Goal: Transaction & Acquisition: Purchase product/service

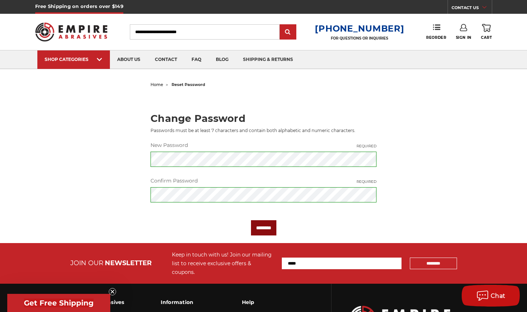
click at [265, 228] on input "********" at bounding box center [263, 227] width 25 height 15
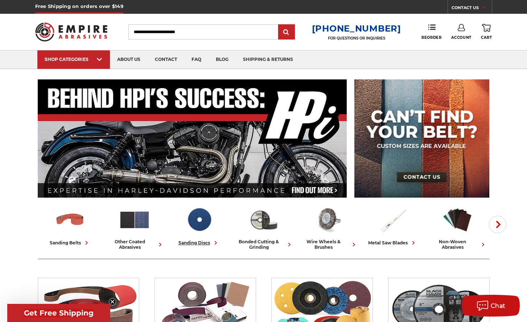
click at [200, 243] on div "sanding discs" at bounding box center [198, 243] width 41 height 8
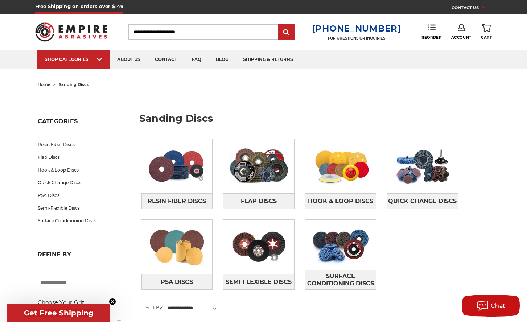
click at [432, 28] on use at bounding box center [431, 27] width 7 height 5
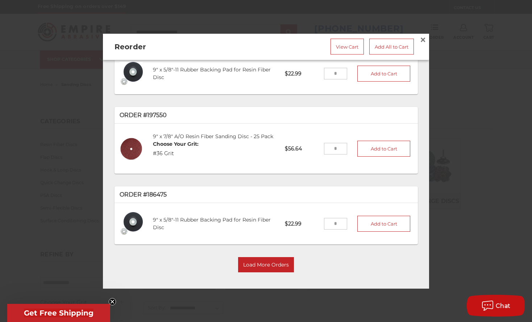
scroll to position [41, 0]
click at [278, 259] on button "Load More Orders" at bounding box center [266, 264] width 56 height 15
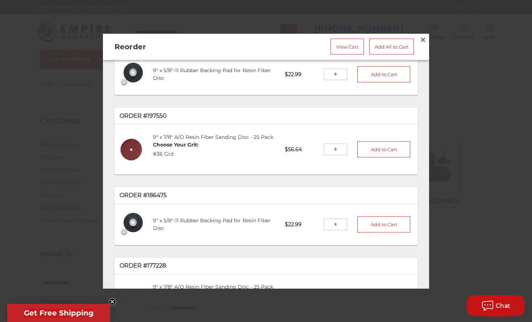
scroll to position [29, 0]
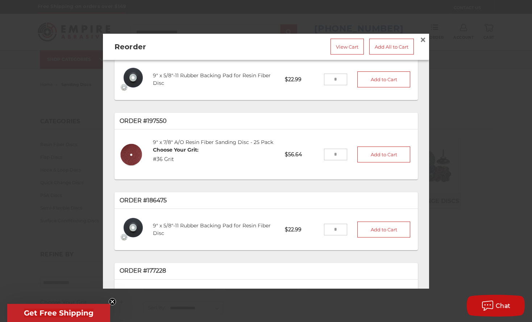
click at [332, 154] on input "tel" at bounding box center [336, 155] width 24 height 12
type input "*"
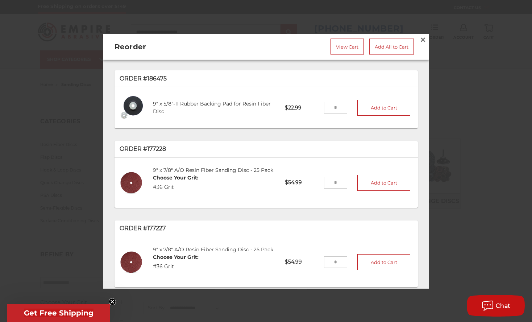
scroll to position [156, 0]
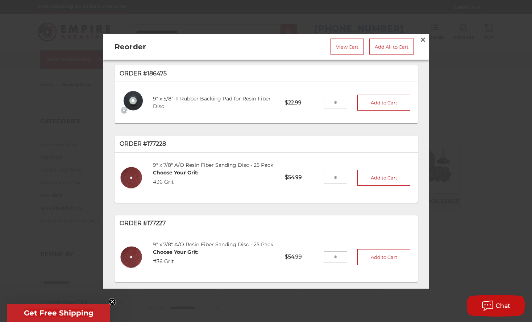
click at [172, 186] on dd "#36 Grit" at bounding box center [176, 183] width 46 height 8
click at [166, 186] on dd "#36 Grit" at bounding box center [176, 183] width 46 height 8
click at [157, 186] on dd "#36 Grit" at bounding box center [176, 183] width 46 height 8
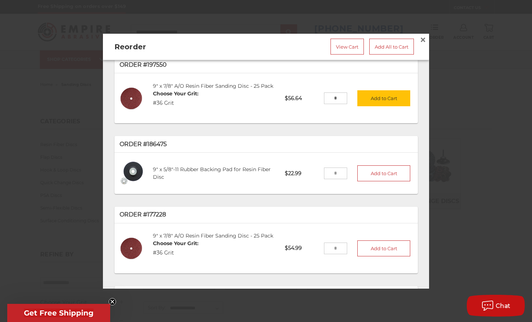
scroll to position [0, 0]
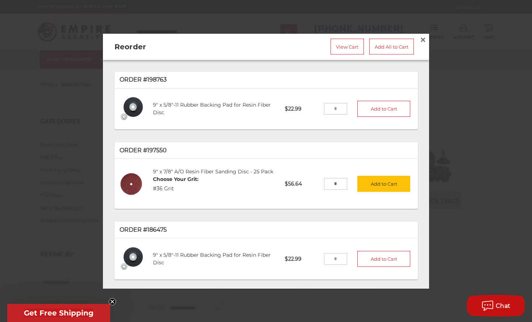
click at [199, 182] on div "9" x 7/8" A/O Resin Fiber Sanding Disc - 25 Pack Choose Your Grit: #36 Grit" at bounding box center [214, 183] width 132 height 42
click at [200, 182] on div "9" x 7/8" A/O Resin Fiber Sanding Disc - 25 Pack Choose Your Grit: #36 Grit" at bounding box center [214, 183] width 132 height 42
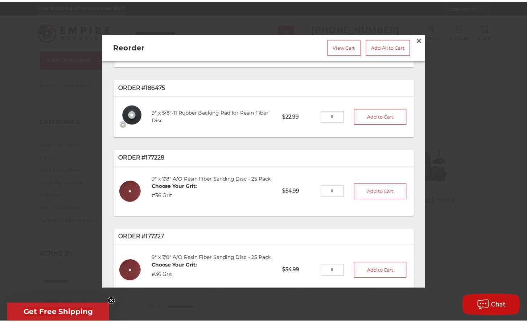
scroll to position [148, 0]
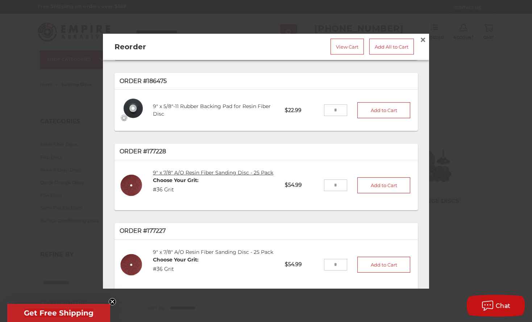
click at [222, 176] on link "9" x 7/8" A/O Resin Fiber Sanding Disc - 25 Pack" at bounding box center [213, 173] width 120 height 7
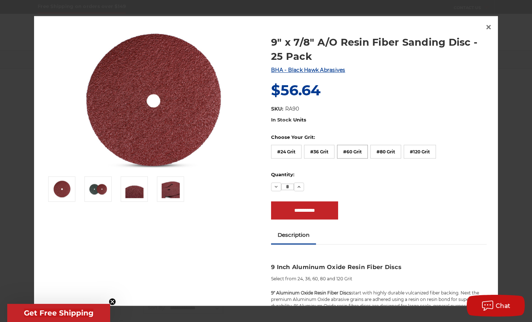
click at [352, 151] on label "#60 Grit" at bounding box center [352, 152] width 31 height 14
click at [296, 188] on icon at bounding box center [299, 188] width 6 height 6
click at [296, 187] on icon at bounding box center [299, 188] width 6 height 6
type input "*"
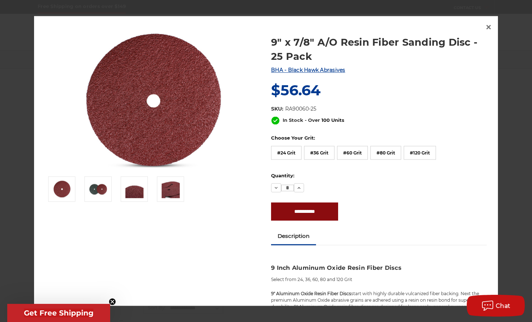
click at [309, 212] on input "**********" at bounding box center [304, 211] width 67 height 18
type input "**********"
click at [487, 26] on span "×" at bounding box center [488, 27] width 7 height 14
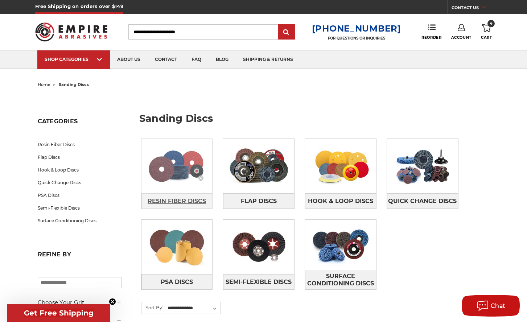
click at [160, 200] on span "Resin Fiber Discs" at bounding box center [176, 201] width 58 height 12
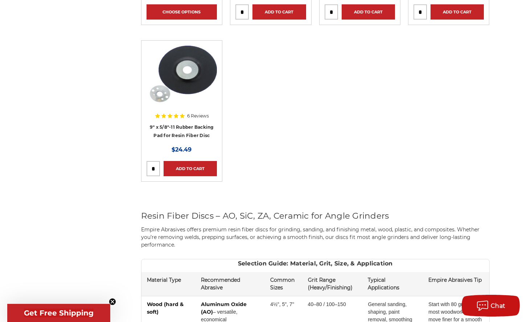
scroll to position [731, 0]
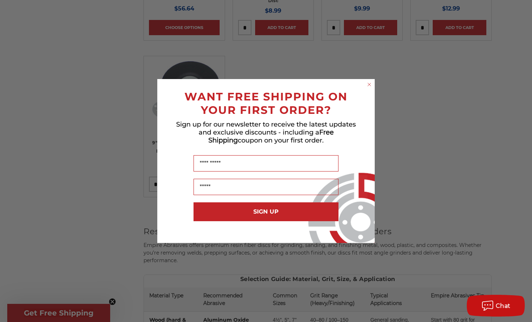
click at [370, 84] on circle "Close dialog" at bounding box center [369, 84] width 7 height 7
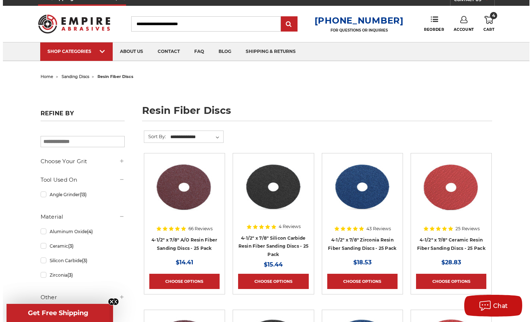
scroll to position [0, 0]
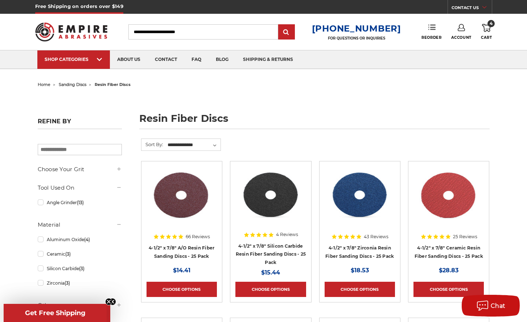
click at [431, 27] on icon at bounding box center [431, 27] width 7 height 7
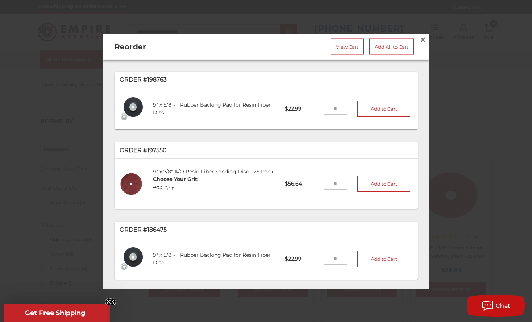
click at [174, 168] on link "9" x 7/8" A/O Resin Fiber Sanding Disc - 25 Pack" at bounding box center [213, 171] width 120 height 7
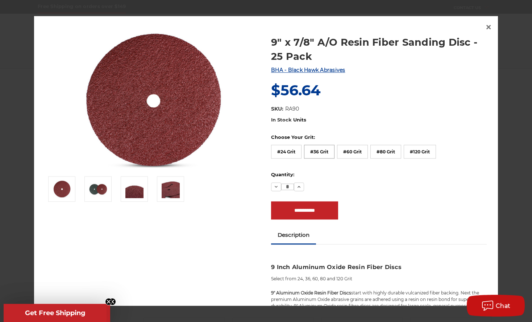
click at [321, 150] on label "#36 Grit" at bounding box center [319, 152] width 30 height 14
click at [298, 188] on icon at bounding box center [299, 188] width 6 height 6
click at [298, 187] on icon at bounding box center [299, 188] width 6 height 6
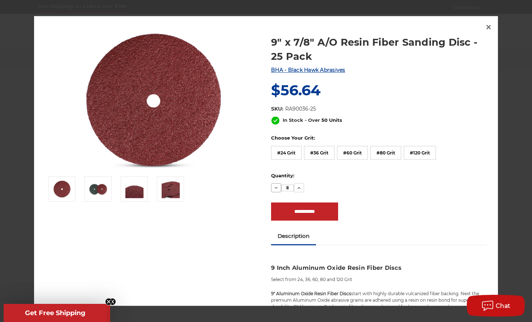
click at [273, 186] on icon at bounding box center [276, 188] width 6 height 6
type input "*"
click at [294, 209] on input "**********" at bounding box center [304, 211] width 67 height 18
type input "**********"
click at [488, 26] on span "×" at bounding box center [488, 27] width 7 height 14
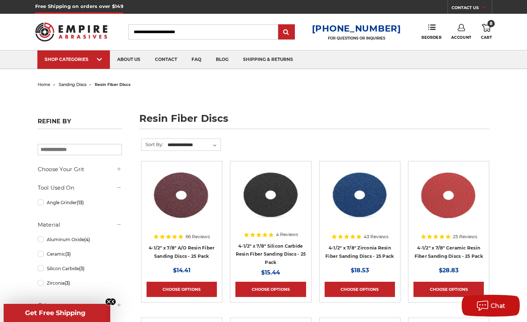
click at [491, 25] on span "8" at bounding box center [490, 23] width 7 height 7
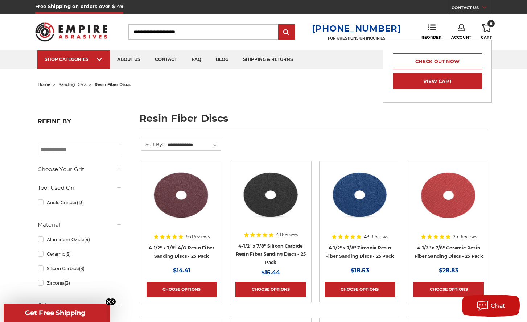
click at [429, 85] on link "View Cart" at bounding box center [436, 81] width 89 height 16
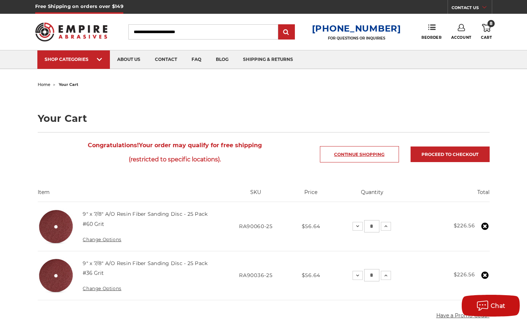
click at [358, 155] on link "Continue Shopping" at bounding box center [359, 154] width 79 height 16
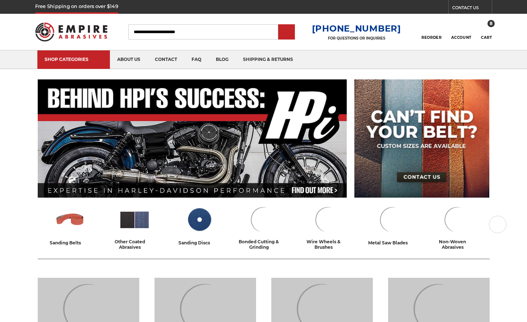
click at [144, 31] on input "Search" at bounding box center [203, 31] width 150 height 15
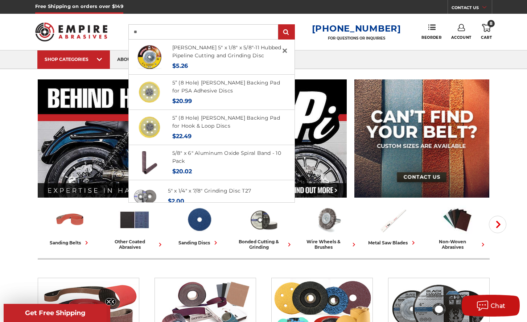
type input "*"
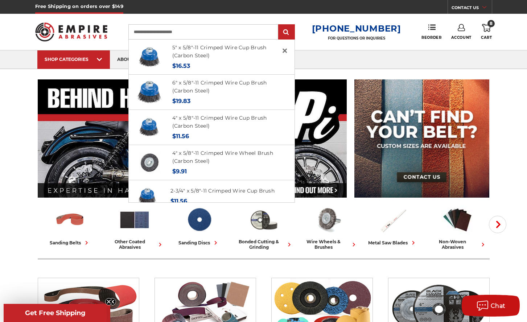
type input "**********"
click at [315, 60] on ul "SHOP CATEGORIES sanding belts 3/8" x 13" 1/2" x 18" 1/2" x 24" faq" at bounding box center [263, 59] width 452 height 18
click at [294, 32] on input "submit" at bounding box center [286, 32] width 14 height 14
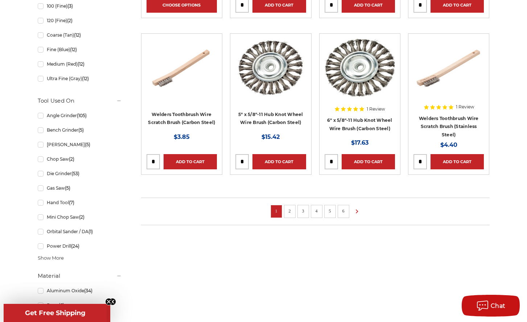
scroll to position [511, 0]
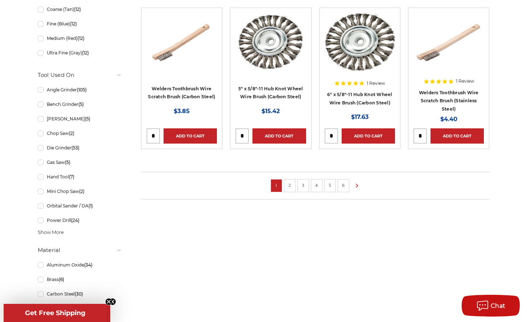
click at [291, 183] on link "2" at bounding box center [289, 185] width 7 height 8
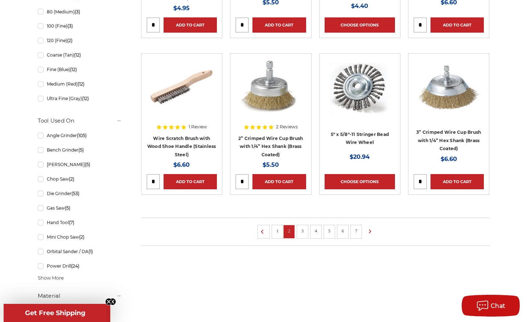
scroll to position [475, 0]
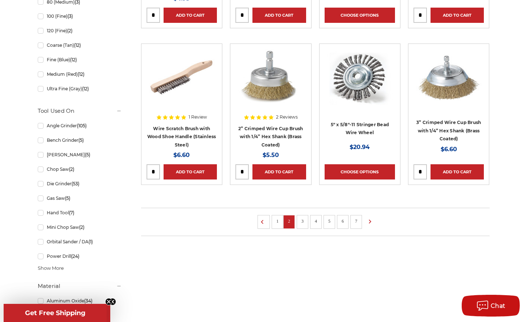
click at [302, 220] on link "3" at bounding box center [302, 221] width 7 height 8
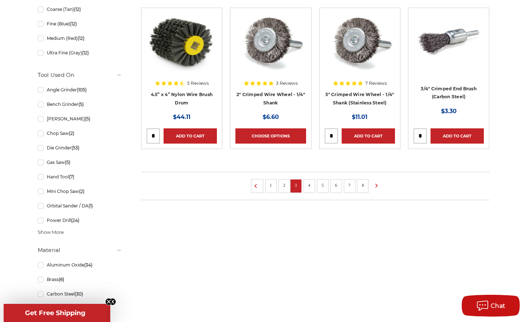
scroll to position [535, 0]
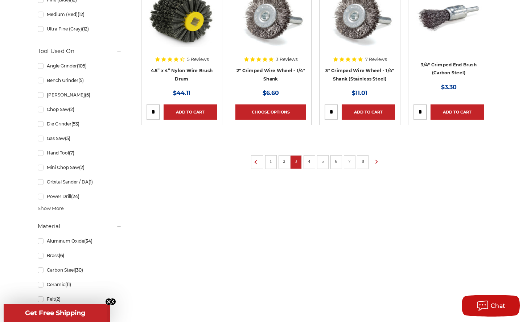
click at [309, 161] on link "4" at bounding box center [309, 161] width 7 height 8
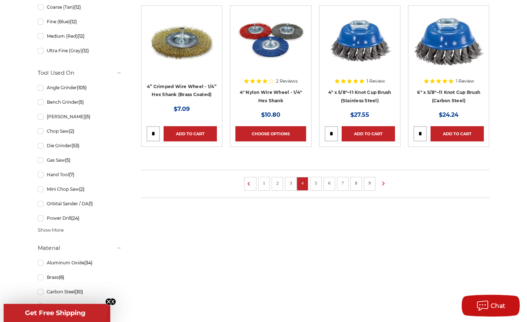
scroll to position [515, 0]
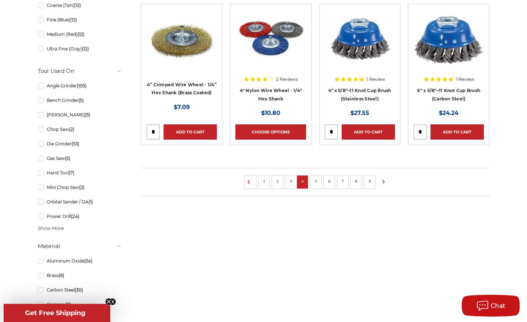
click at [314, 179] on link "5" at bounding box center [315, 181] width 7 height 8
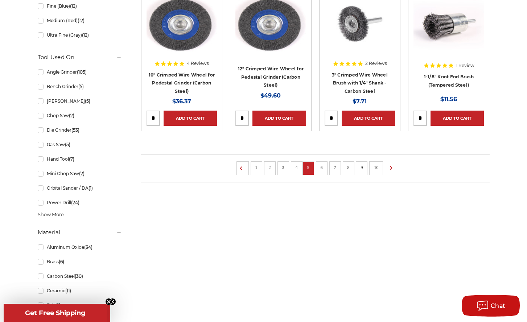
scroll to position [551, 0]
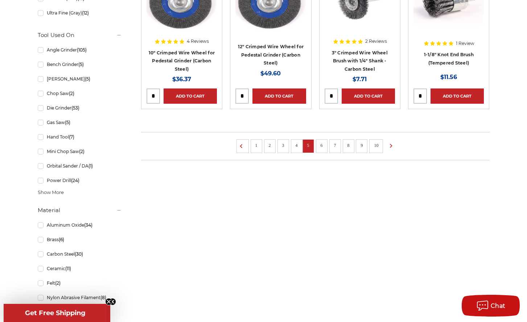
click at [319, 144] on link "6" at bounding box center [321, 145] width 7 height 8
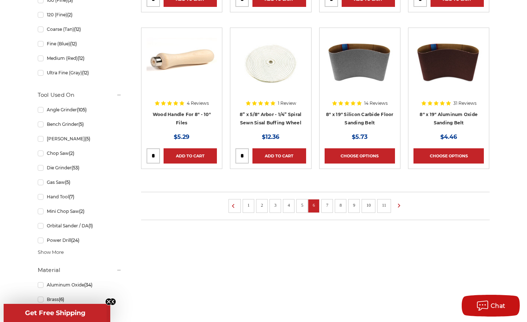
scroll to position [487, 0]
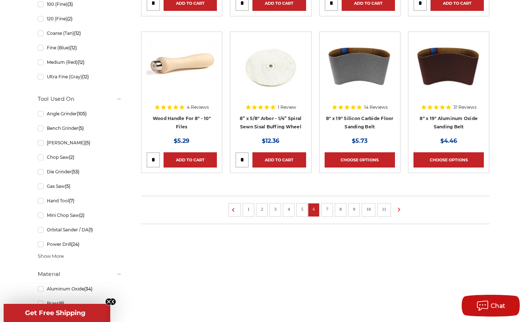
click at [327, 209] on link "7" at bounding box center [326, 209] width 7 height 8
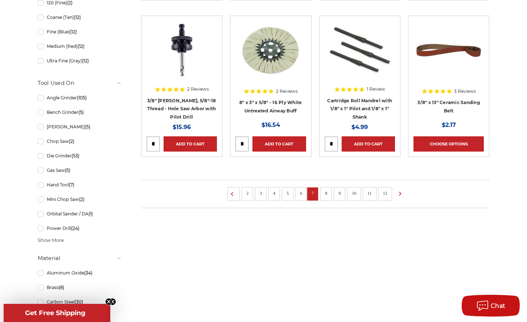
scroll to position [506, 0]
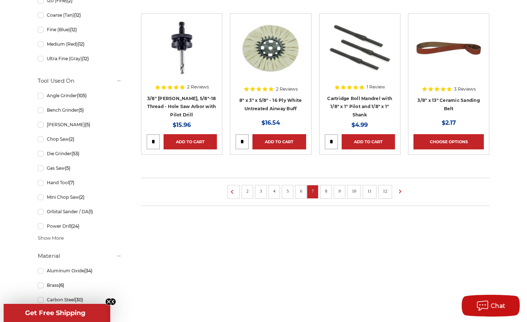
click at [328, 192] on link "8" at bounding box center [325, 191] width 7 height 8
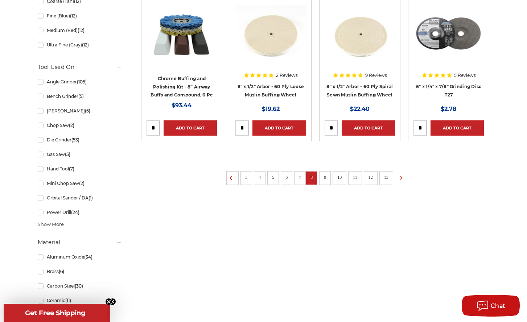
scroll to position [537, 0]
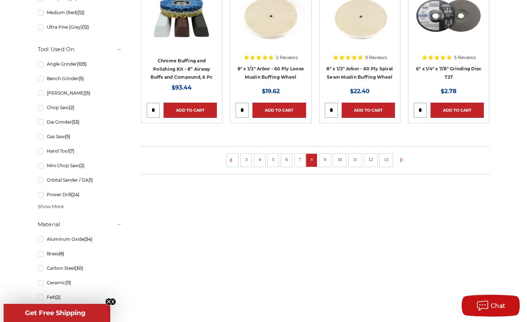
click at [324, 157] on link "9" at bounding box center [324, 159] width 7 height 8
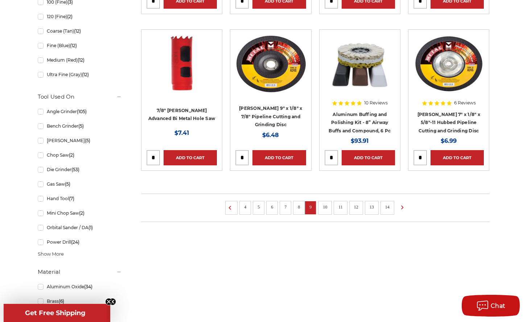
scroll to position [491, 0]
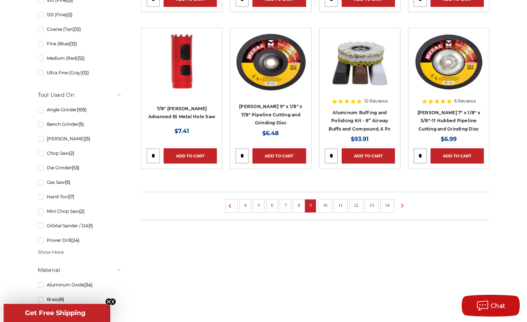
click at [325, 203] on link "10" at bounding box center [324, 205] width 9 height 8
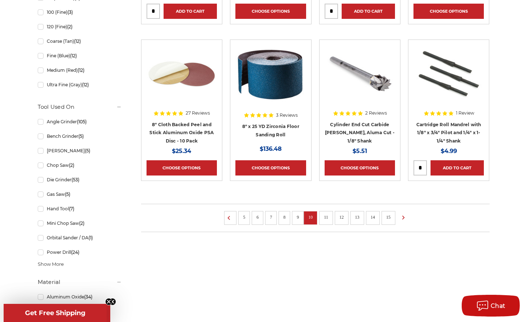
scroll to position [502, 0]
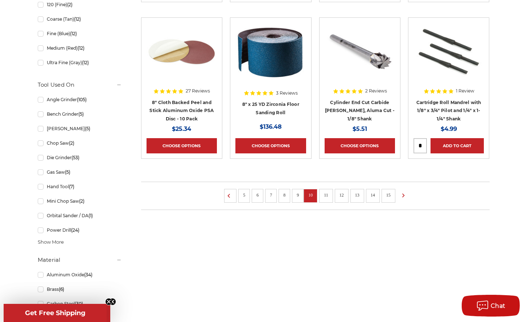
click at [327, 194] on link "11" at bounding box center [325, 195] width 9 height 8
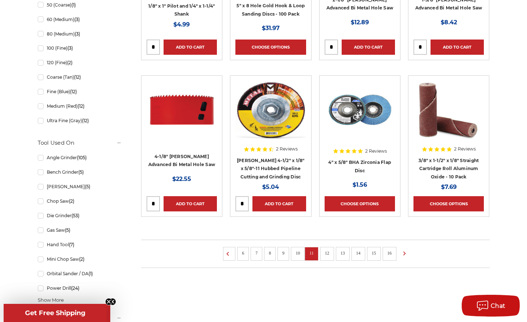
scroll to position [450, 0]
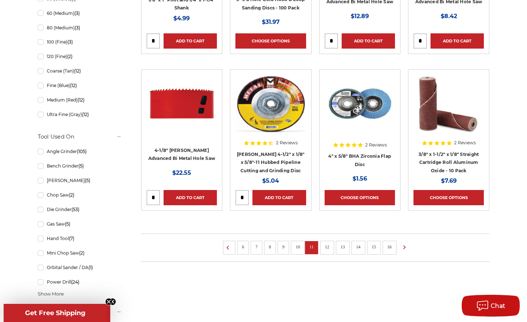
click at [329, 247] on link "12" at bounding box center [326, 247] width 9 height 8
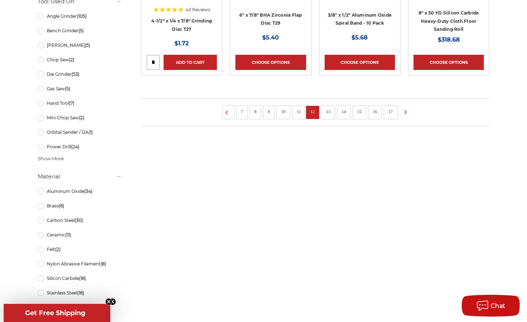
scroll to position [589, 0]
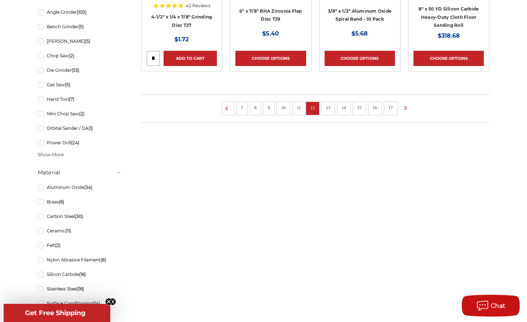
click at [329, 106] on link "13" at bounding box center [327, 108] width 9 height 8
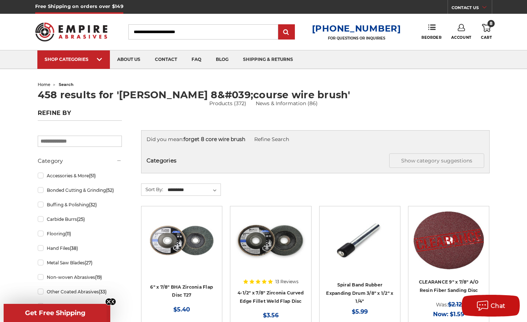
click at [486, 27] on icon at bounding box center [486, 28] width 9 height 8
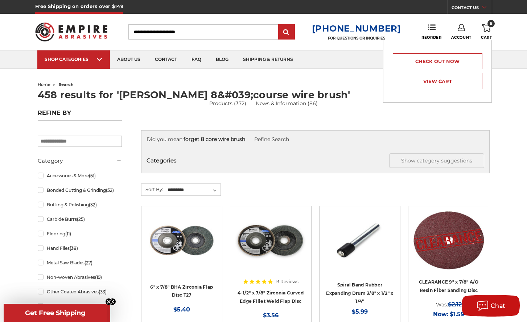
click at [487, 29] on icon at bounding box center [486, 28] width 9 height 8
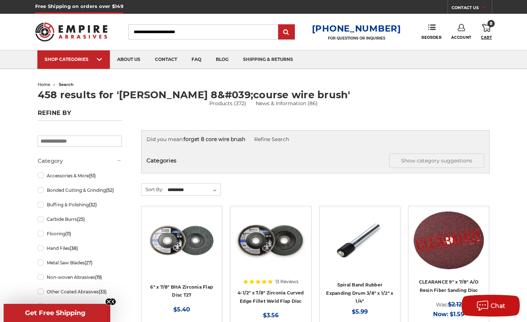
click at [487, 38] on span "Cart" at bounding box center [486, 37] width 11 height 5
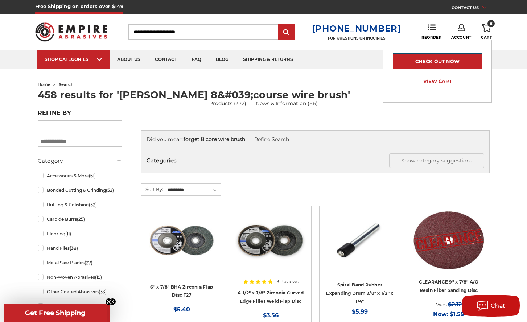
click at [435, 61] on link "Check out now" at bounding box center [436, 61] width 89 height 16
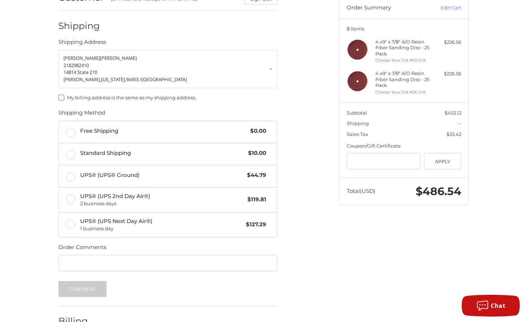
scroll to position [118, 0]
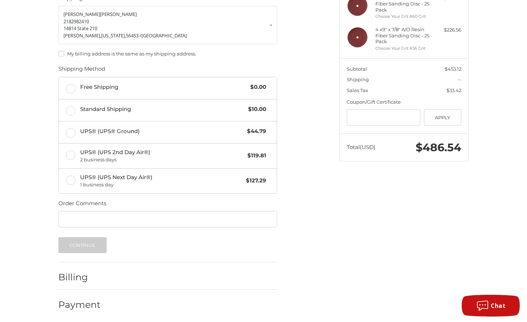
click at [93, 285] on div "Billing" at bounding box center [167, 277] width 219 height 25
click at [100, 277] on h2 "Billing" at bounding box center [79, 276] width 42 height 11
click at [95, 221] on input "Order Comments" at bounding box center [167, 219] width 219 height 16
click at [100, 303] on h2 "Payment" at bounding box center [79, 304] width 42 height 11
click at [78, 303] on h2 "Payment" at bounding box center [79, 304] width 42 height 11
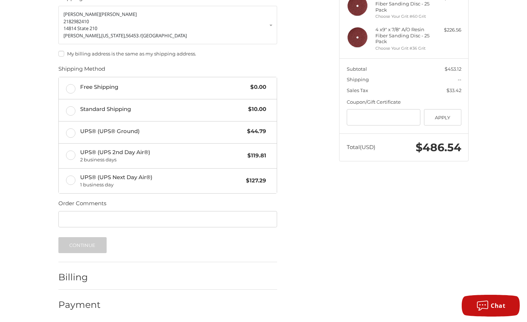
click at [66, 303] on h2 "Payment" at bounding box center [79, 304] width 42 height 11
click at [264, 283] on div "Billing" at bounding box center [167, 277] width 219 height 25
drag, startPoint x: 221, startPoint y: 283, endPoint x: 109, endPoint y: 264, distance: 112.8
click at [195, 283] on div "Billing" at bounding box center [167, 277] width 219 height 25
drag, startPoint x: 91, startPoint y: 262, endPoint x: 75, endPoint y: 254, distance: 18.2
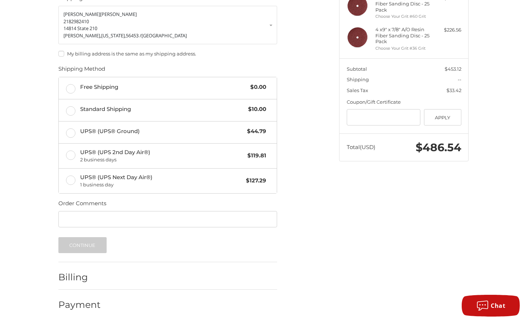
click at [90, 262] on li "Billing" at bounding box center [167, 276] width 219 height 28
click at [66, 199] on legend "Order Comments" at bounding box center [82, 205] width 48 height 12
click at [66, 201] on legend "Order Comments" at bounding box center [82, 205] width 48 height 12
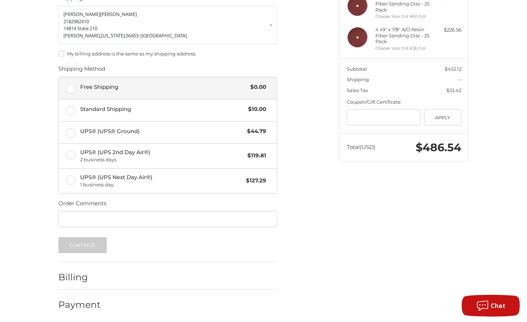
click at [68, 83] on label "Free Shipping $0.00" at bounding box center [168, 88] width 218 height 22
click at [79, 244] on button "Continue" at bounding box center [82, 245] width 48 height 16
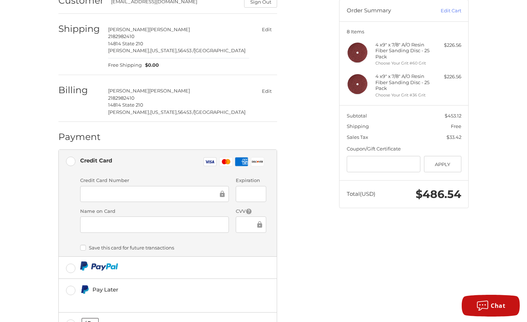
scroll to position [127, 0]
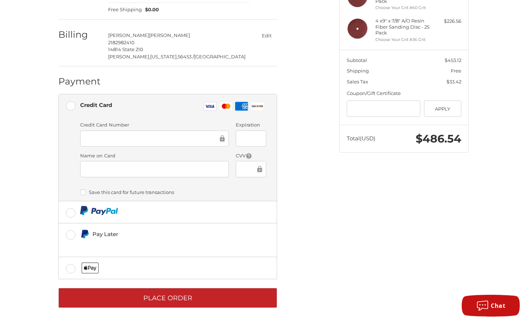
click at [88, 111] on div "Credit Card Visa Master Amex Discover" at bounding box center [173, 106] width 186 height 15
click at [84, 130] on div at bounding box center [154, 138] width 149 height 16
click at [264, 155] on label "CVV" at bounding box center [251, 155] width 30 height 7
click at [236, 157] on label "CVV" at bounding box center [251, 155] width 30 height 7
click at [229, 155] on div "Name on Card" at bounding box center [154, 165] width 156 height 26
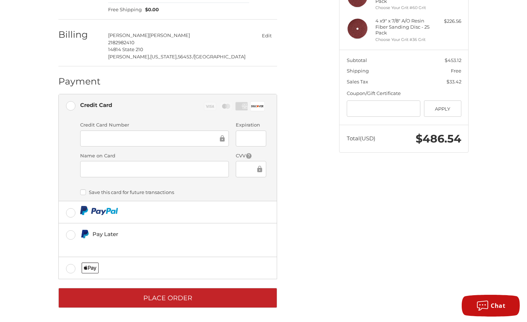
click at [236, 153] on label "CVV" at bounding box center [251, 155] width 30 height 7
click at [259, 154] on label "CVV" at bounding box center [251, 155] width 30 height 7
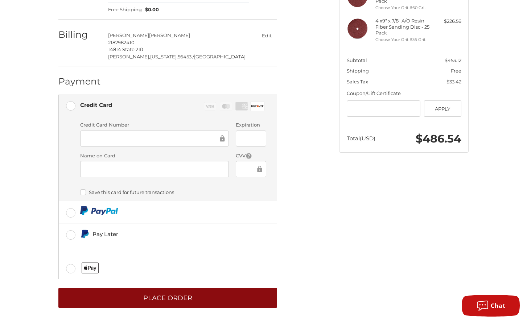
click at [189, 302] on button "Place Order" at bounding box center [167, 298] width 219 height 20
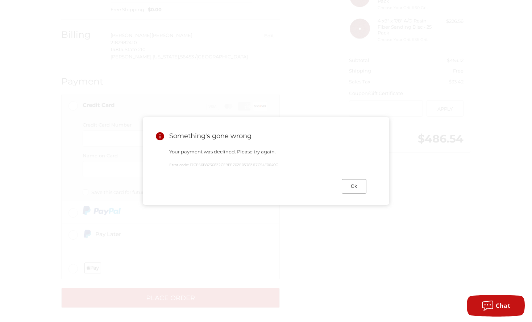
click at [357, 186] on button "Ok" at bounding box center [354, 186] width 25 height 14
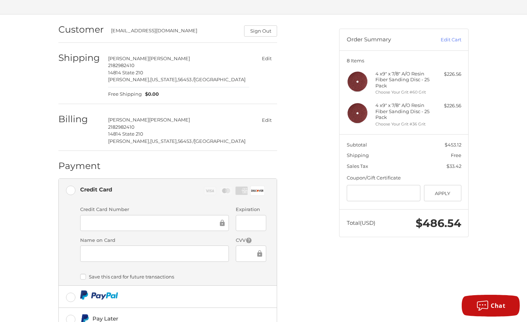
scroll to position [36, 0]
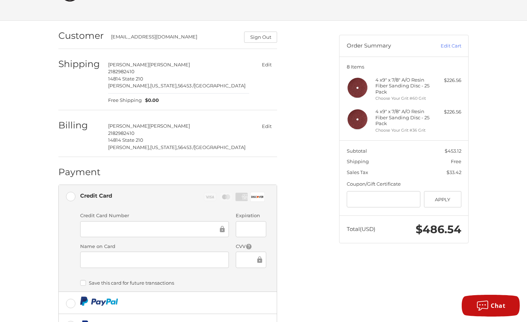
click at [143, 140] on p "14814 State 210" at bounding box center [178, 140] width 141 height 7
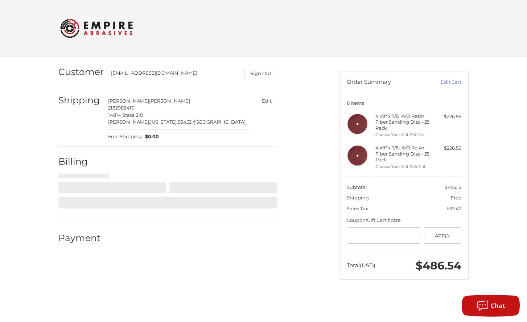
scroll to position [0, 0]
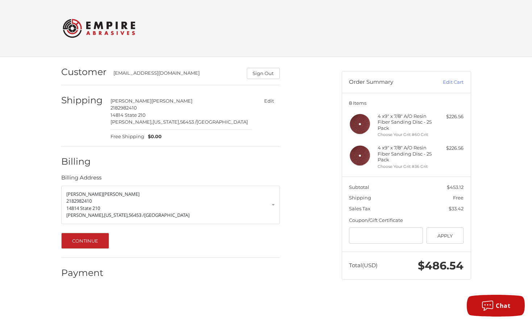
click at [265, 99] on button "Edit" at bounding box center [269, 101] width 21 height 11
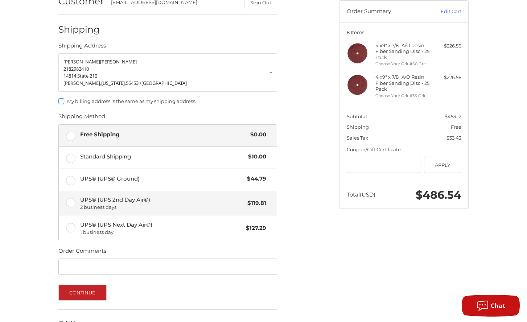
scroll to position [85, 0]
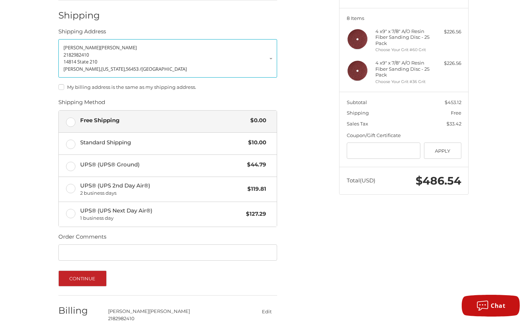
click at [102, 59] on p "14814 State 210" at bounding box center [167, 61] width 208 height 7
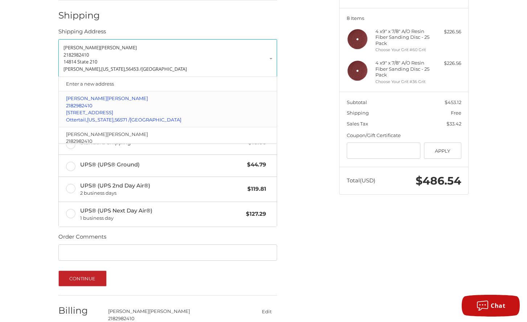
click at [90, 107] on span "2182982410" at bounding box center [79, 106] width 26 height 6
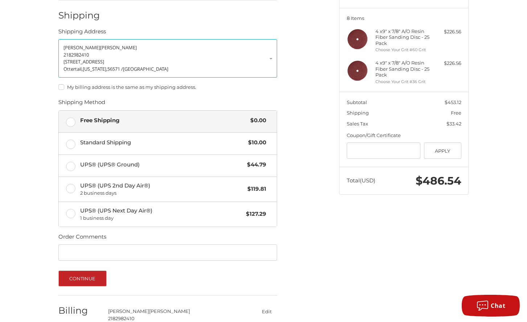
click at [64, 86] on label "My billing address is the same as my shipping address." at bounding box center [167, 87] width 219 height 6
click at [270, 59] on link "Paul Larson 2182982410 921 Three Lakes Road Ottertail, Minnesota, 56571 / Unite…" at bounding box center [167, 58] width 219 height 38
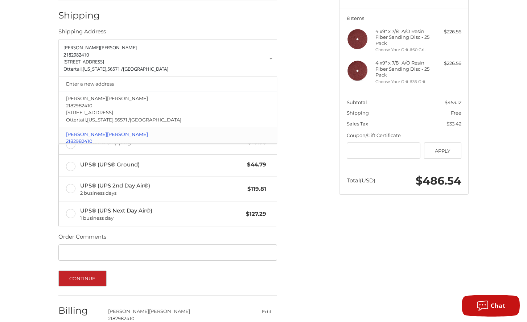
click at [107, 134] on span "Larson" at bounding box center [127, 134] width 41 height 6
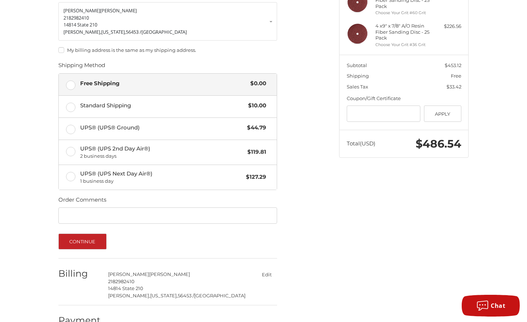
scroll to position [137, 0]
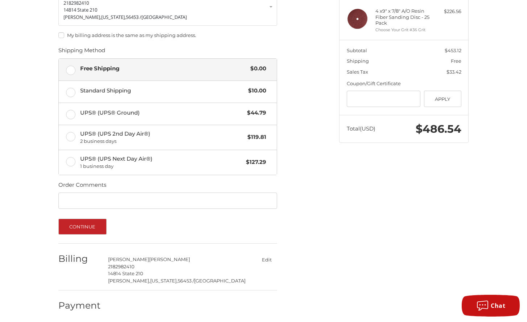
click at [266, 257] on button "Edit" at bounding box center [266, 259] width 21 height 11
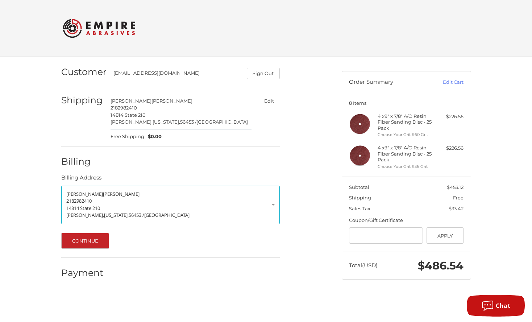
click at [275, 204] on link "Paul Larson 2182982410 14814 State 210 Hewitt, Minnesota, 56453 / United States" at bounding box center [170, 205] width 219 height 38
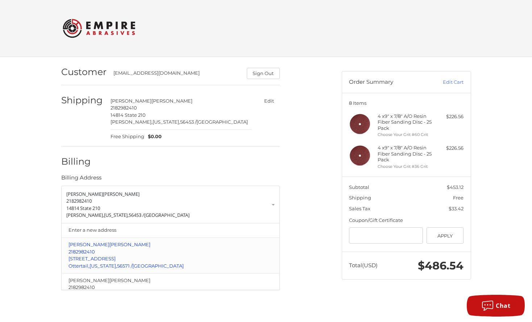
click at [91, 258] on span "921 Three Lakes Road" at bounding box center [91, 258] width 47 height 6
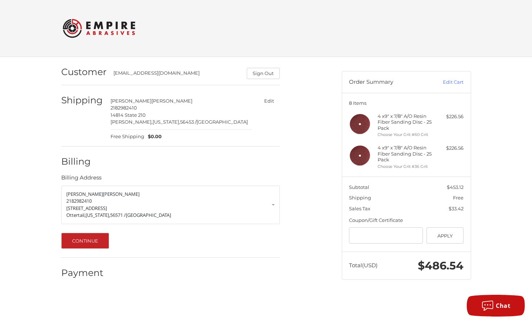
drag, startPoint x: 87, startPoint y: 240, endPoint x: 96, endPoint y: 240, distance: 9.1
click at [87, 240] on button "Continue" at bounding box center [85, 241] width 48 height 16
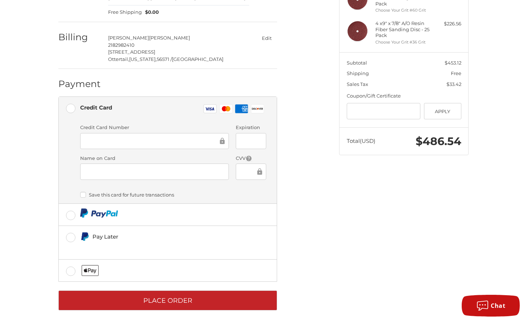
scroll to position [127, 0]
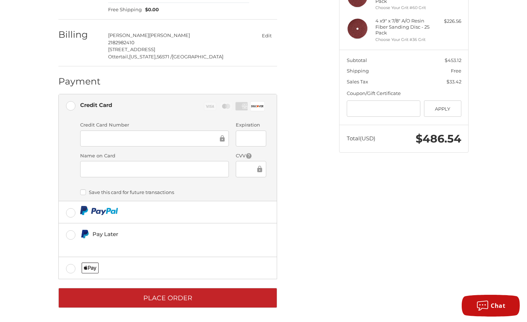
click at [259, 157] on label "CVV" at bounding box center [251, 155] width 30 height 7
click at [261, 152] on label "CVV" at bounding box center [251, 155] width 30 height 7
click at [228, 152] on label "Name on Card" at bounding box center [154, 155] width 149 height 7
click at [246, 156] on icon at bounding box center [248, 156] width 7 height 7
click at [238, 165] on div at bounding box center [251, 169] width 30 height 16
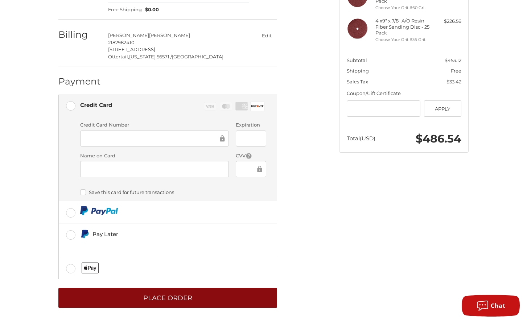
click at [161, 296] on button "Place Order" at bounding box center [167, 298] width 219 height 20
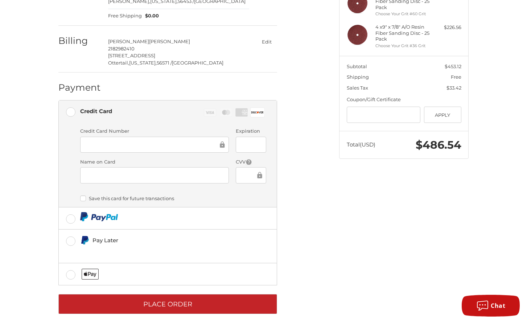
scroll to position [92, 0]
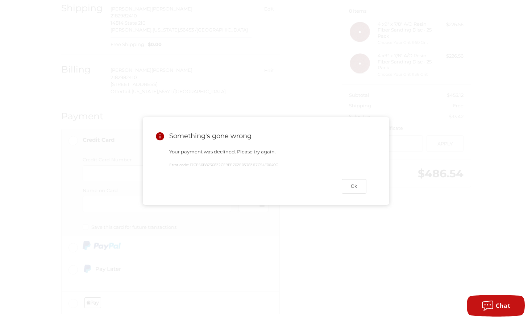
drag, startPoint x: 526, startPoint y: 219, endPoint x: 543, endPoint y: 208, distance: 20.1
click at [532, 208] on html "Checkout Customer dm264340@yahoo.com Sign Out Shipping Paul Larson 2182982410 1…" at bounding box center [266, 133] width 532 height 450
click at [352, 182] on button "Ok" at bounding box center [354, 186] width 25 height 14
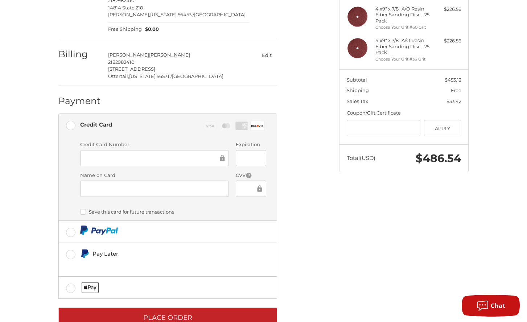
scroll to position [127, 0]
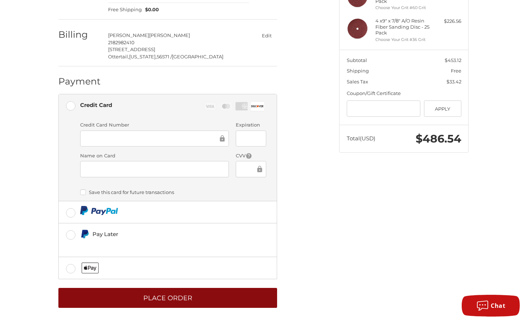
click at [163, 298] on button "Place Order" at bounding box center [167, 298] width 219 height 20
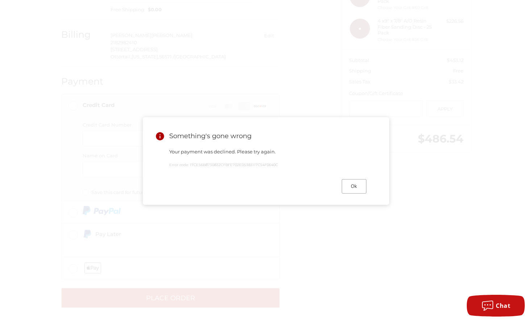
click at [355, 184] on button "Ok" at bounding box center [354, 186] width 25 height 14
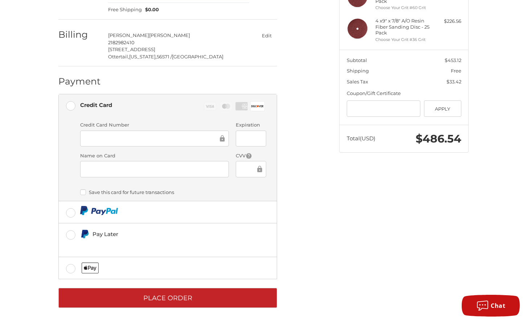
click at [269, 35] on button "Edit" at bounding box center [266, 35] width 21 height 11
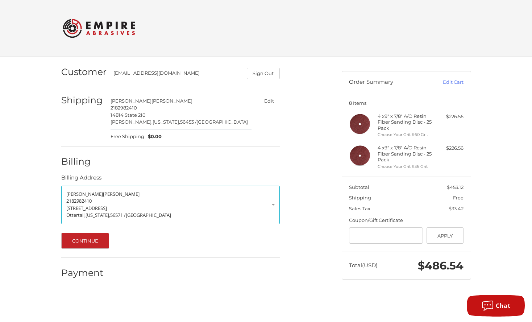
click at [99, 200] on p "2182982410" at bounding box center [170, 201] width 208 height 7
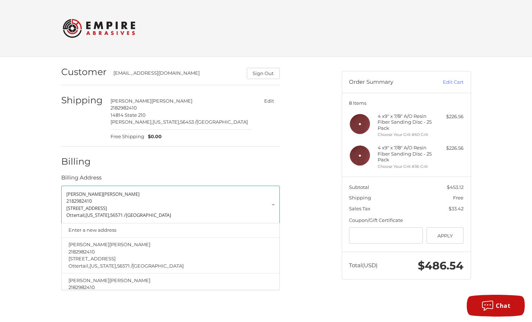
click at [119, 205] on p "921 Three Lakes Road" at bounding box center [170, 208] width 208 height 7
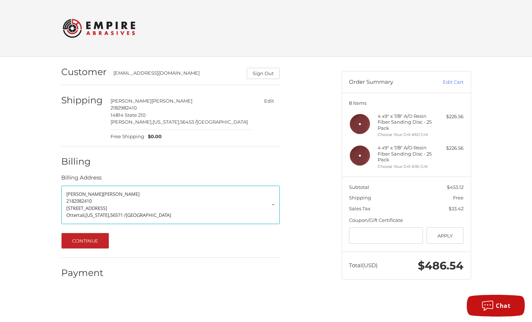
click at [118, 207] on p "921 Three Lakes Road" at bounding box center [170, 208] width 208 height 7
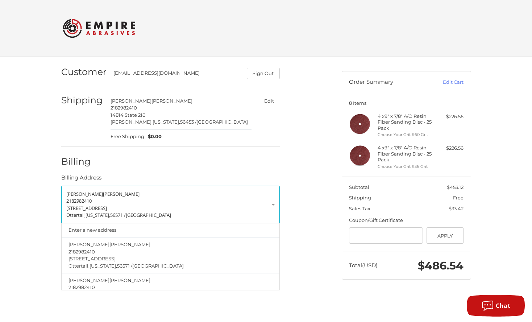
click at [117, 205] on p "921 Three Lakes Road" at bounding box center [170, 208] width 208 height 7
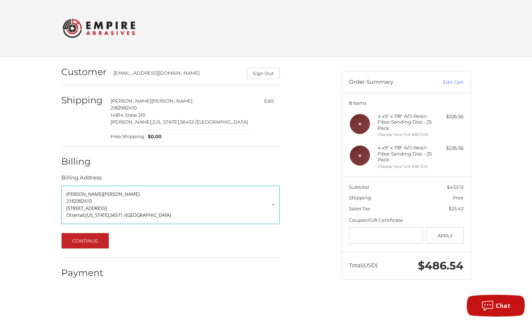
click at [273, 202] on p "2182982410" at bounding box center [170, 201] width 208 height 7
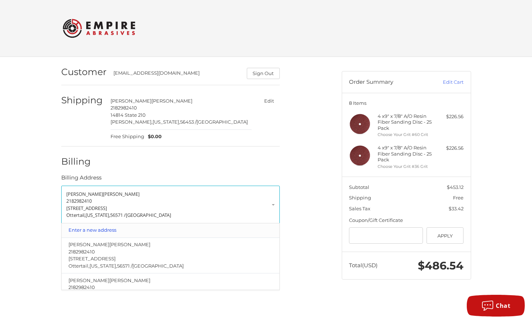
click at [102, 229] on link "Enter a new address" at bounding box center [170, 230] width 211 height 14
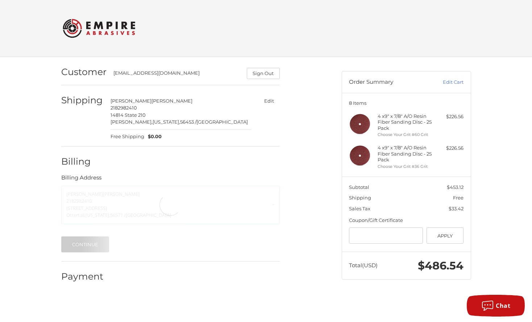
select select "**"
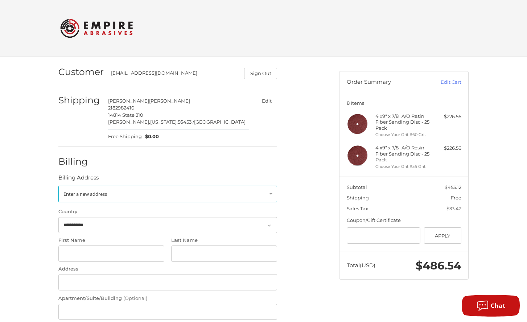
scroll to position [168, 0]
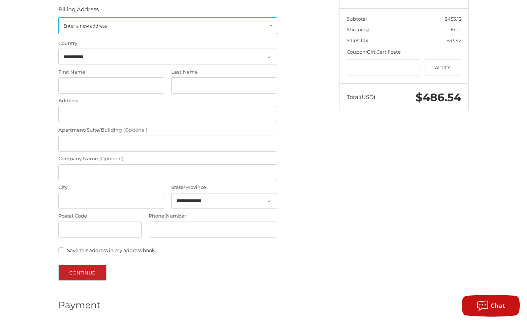
click at [90, 22] on span "Enter a new address" at bounding box center [84, 25] width 43 height 7
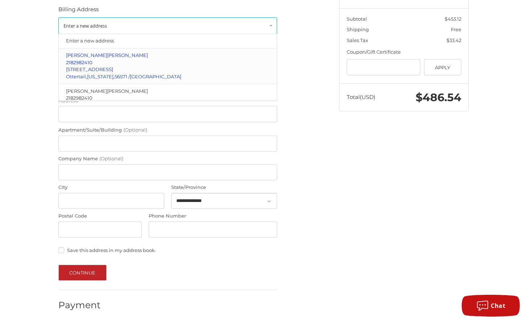
click at [168, 74] on p "Ottertail, Minnesota, 56571 / United States" at bounding box center [168, 76] width 204 height 7
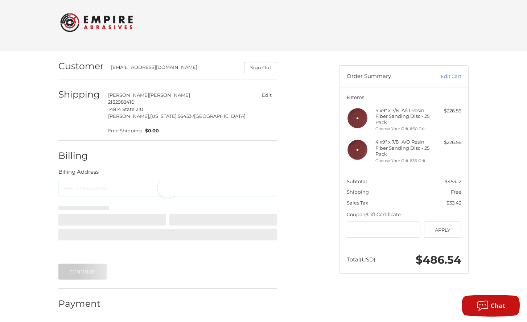
scroll to position [0, 0]
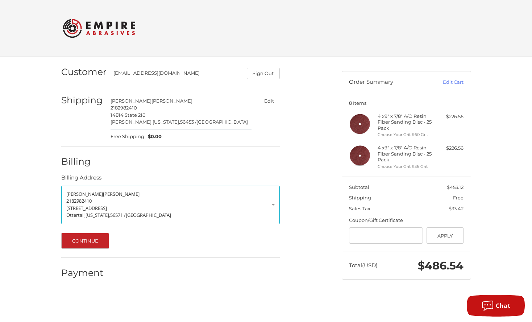
click at [116, 205] on p "921 Three Lakes Road" at bounding box center [170, 208] width 208 height 7
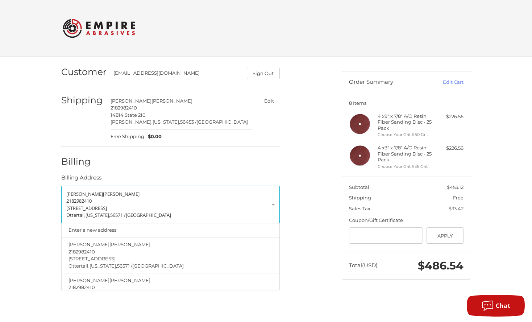
click at [274, 203] on link "Paul Larson 2182982410 921 Three Lakes Road Ottertail, Minnesota, 56571 / Unite…" at bounding box center [170, 205] width 219 height 38
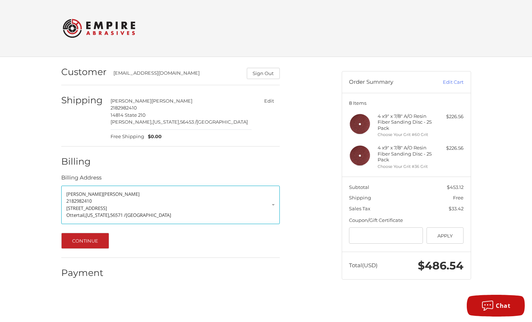
click at [273, 204] on link "Paul Larson 2182982410 921 Three Lakes Road Ottertail, Minnesota, 56571 / Unite…" at bounding box center [170, 205] width 219 height 38
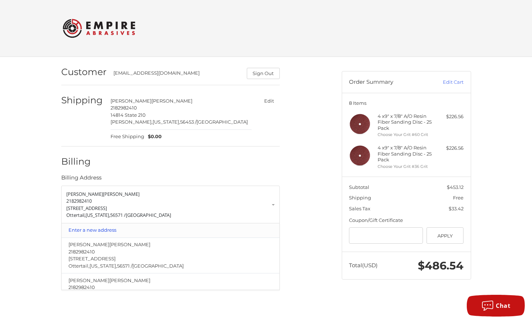
click at [87, 228] on link "Enter a new address" at bounding box center [170, 230] width 211 height 14
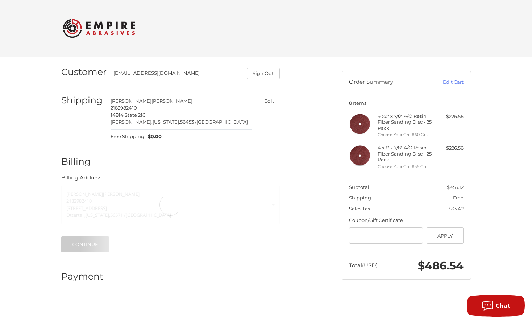
select select "**"
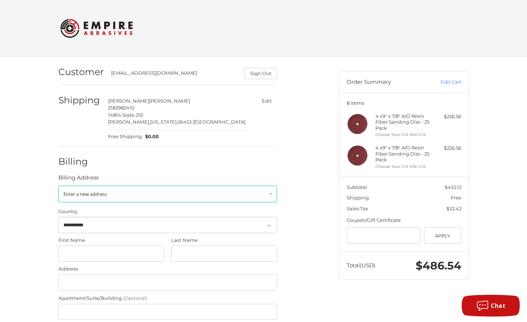
click at [64, 193] on span "Enter a new address" at bounding box center [84, 194] width 43 height 7
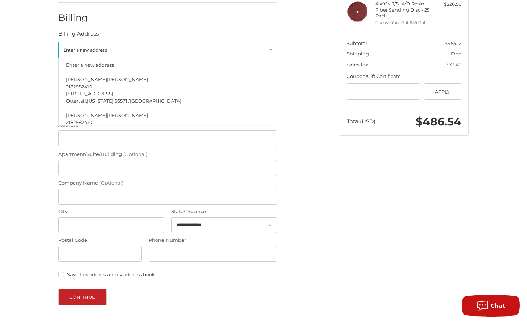
scroll to position [168, 0]
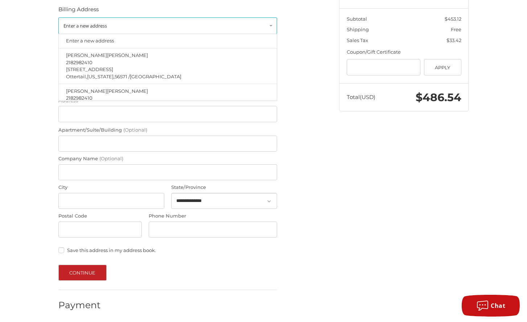
click at [94, 101] on label "Address" at bounding box center [167, 100] width 219 height 7
click at [94, 106] on input "Address" at bounding box center [167, 114] width 219 height 16
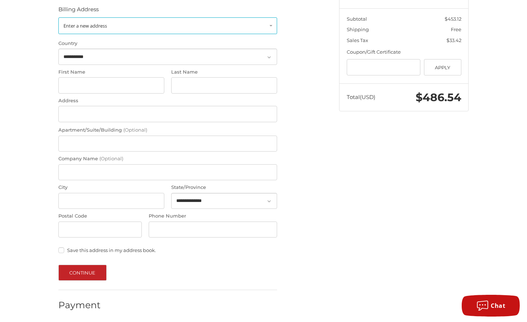
click at [85, 71] on label "First Name" at bounding box center [111, 71] width 106 height 7
click at [85, 77] on input "First Name" at bounding box center [111, 85] width 106 height 16
type input "****"
type input "******"
click at [63, 110] on input "Address" at bounding box center [167, 114] width 219 height 16
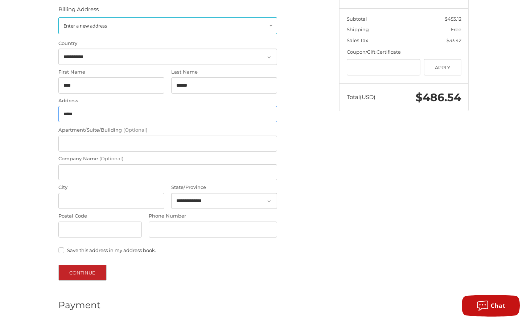
type input "******"
click at [70, 184] on label "City" at bounding box center [111, 187] width 106 height 7
click at [70, 193] on input "City" at bounding box center [111, 201] width 106 height 16
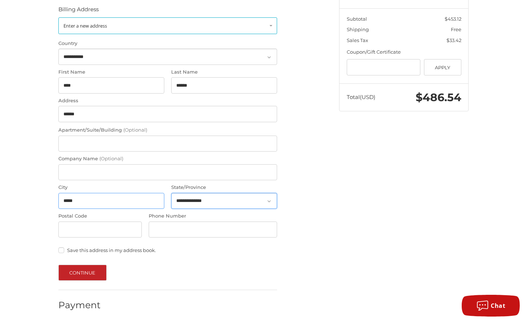
type input "*****"
select select "**"
click at [74, 184] on label "City" at bounding box center [111, 187] width 106 height 7
click at [74, 193] on input "*****" at bounding box center [111, 201] width 106 height 16
type input "*"
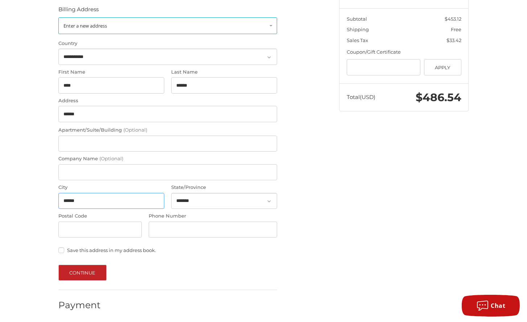
type input "******"
type input "*****"
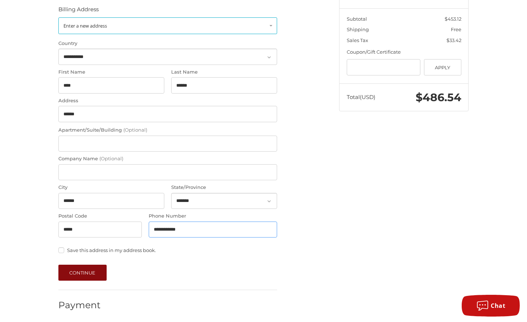
type input "**********"
click at [85, 270] on button "Continue" at bounding box center [82, 273] width 48 height 16
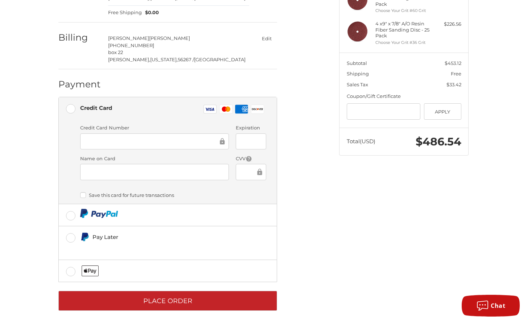
scroll to position [127, 0]
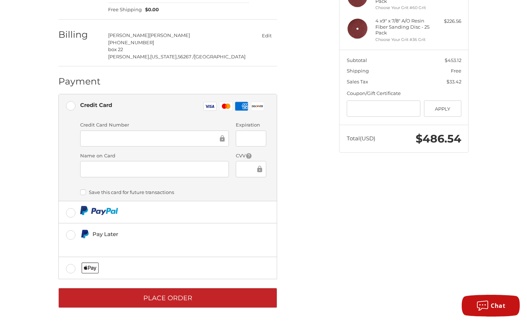
click at [90, 129] on div "Credit Card Number" at bounding box center [154, 134] width 156 height 26
click at [256, 155] on label "CVV" at bounding box center [251, 155] width 30 height 7
click at [233, 153] on div "CVV" at bounding box center [250, 165] width 37 height 26
click at [260, 154] on label "CVV" at bounding box center [251, 155] width 30 height 7
click at [238, 155] on label "CVV" at bounding box center [251, 155] width 30 height 7
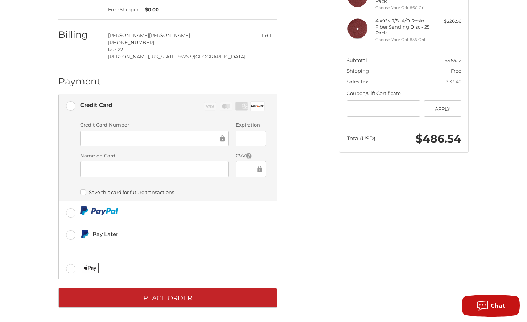
drag, startPoint x: 231, startPoint y: 165, endPoint x: 236, endPoint y: 166, distance: 5.5
click at [231, 165] on div "Name on Card" at bounding box center [154, 165] width 156 height 26
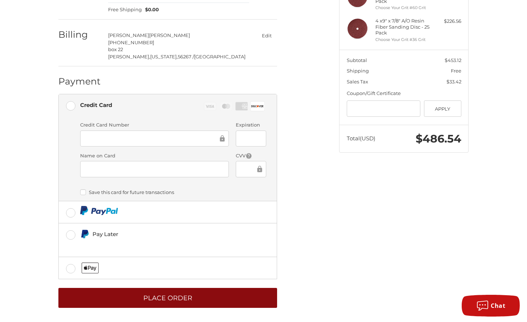
click at [185, 300] on button "Place Order" at bounding box center [167, 298] width 219 height 20
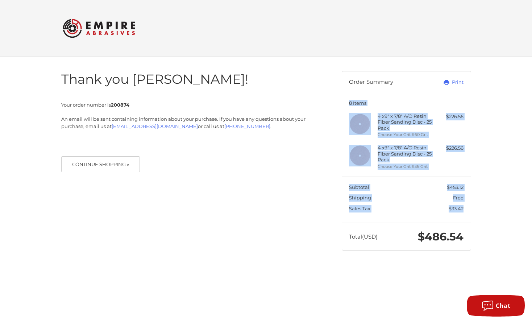
drag, startPoint x: 527, startPoint y: 252, endPoint x: 503, endPoint y: 95, distance: 159.2
click at [503, 95] on div "Thank you [PERSON_NAME]! Your order number is 200874 An email will be sent cont…" at bounding box center [266, 161] width 532 height 208
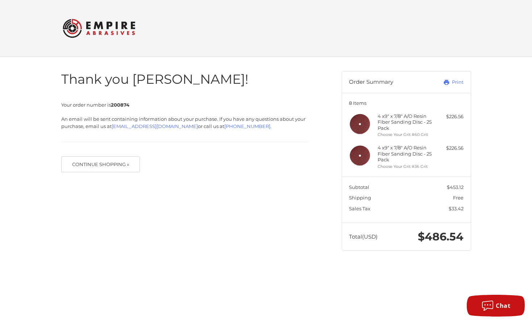
click at [512, 72] on div "Thank you [PERSON_NAME]! Your order number is 200874 An email will be sent cont…" at bounding box center [266, 161] width 532 height 208
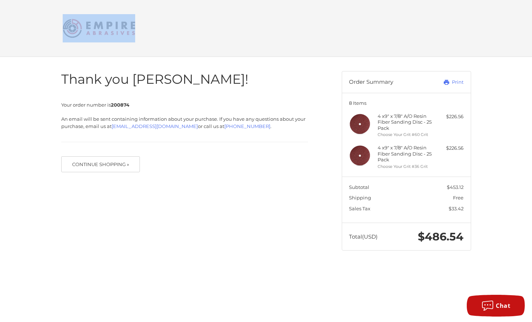
drag, startPoint x: 527, startPoint y: 31, endPoint x: 527, endPoint y: -12, distance: 43.1
click at [527, 0] on html "Checkout Thank you [PERSON_NAME]! Your order number is 200874 An email will be …" at bounding box center [266, 132] width 532 height 265
